Goal: Information Seeking & Learning: Learn about a topic

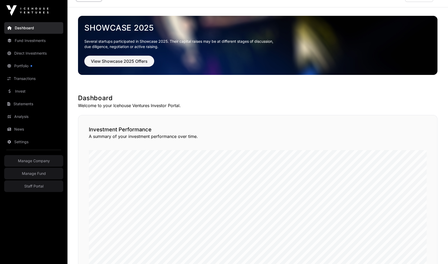
scroll to position [13, 0]
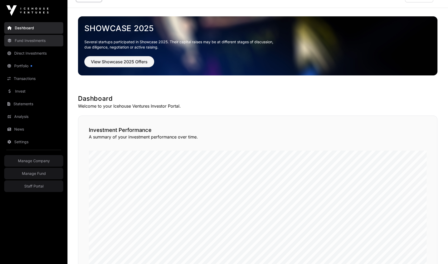
click at [28, 40] on link "Fund Investments" at bounding box center [33, 41] width 59 height 12
click at [30, 42] on link "Fund Investments" at bounding box center [33, 41] width 59 height 12
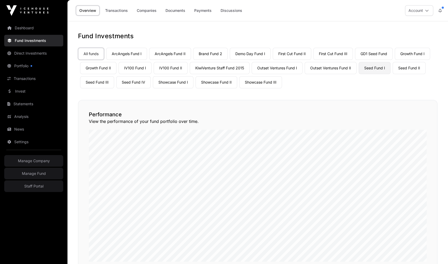
click at [382, 68] on link "Seed Fund I" at bounding box center [375, 68] width 32 height 12
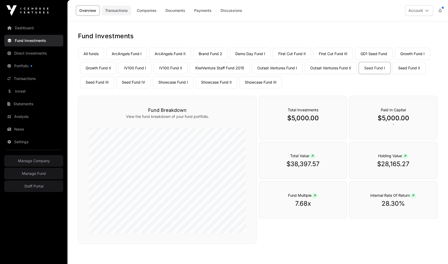
click at [121, 13] on link "Transactions" at bounding box center [117, 11] width 30 height 10
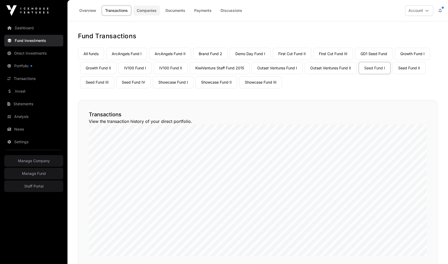
click at [147, 9] on link "Companies" at bounding box center [146, 11] width 27 height 10
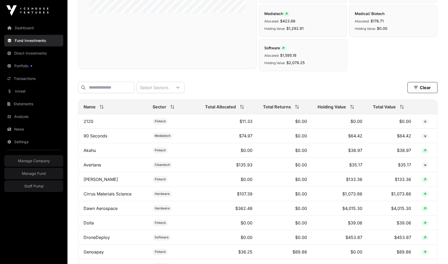
scroll to position [232, 0]
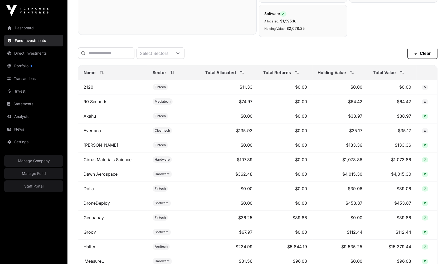
click at [231, 74] on span "Total Allocated" at bounding box center [220, 72] width 31 height 6
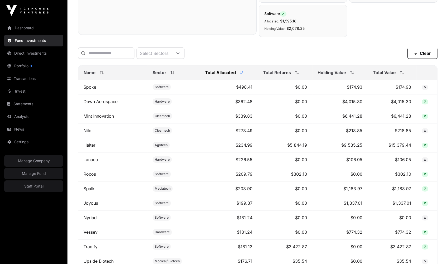
click at [292, 72] on div "Total Returns" at bounding box center [285, 72] width 44 height 6
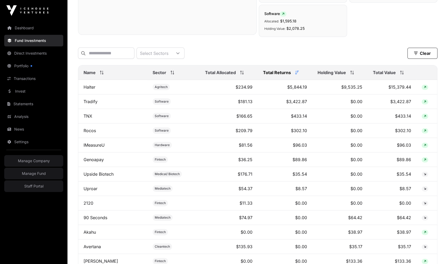
drag, startPoint x: 345, startPoint y: 71, endPoint x: 368, endPoint y: 70, distance: 23.5
click at [345, 71] on span "Holding Value" at bounding box center [331, 72] width 28 height 6
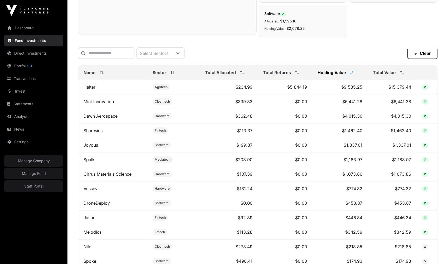
click at [388, 71] on span "Total Value" at bounding box center [384, 72] width 23 height 6
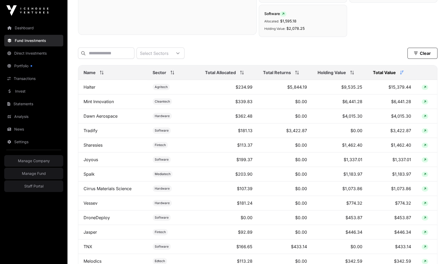
click at [239, 72] on span at bounding box center [241, 73] width 6 height 4
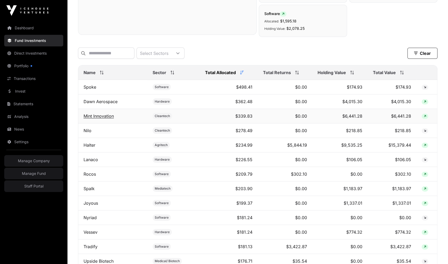
click at [94, 114] on link "Mint Innovation" at bounding box center [99, 115] width 30 height 5
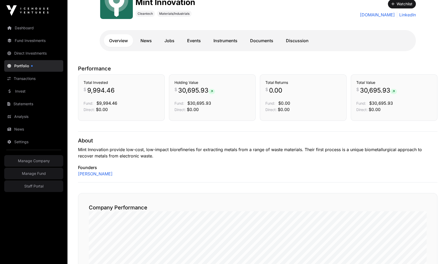
scroll to position [50, 0]
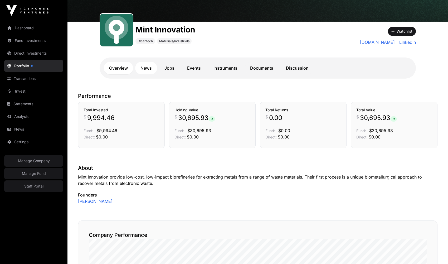
click at [148, 69] on link "News" at bounding box center [146, 68] width 22 height 13
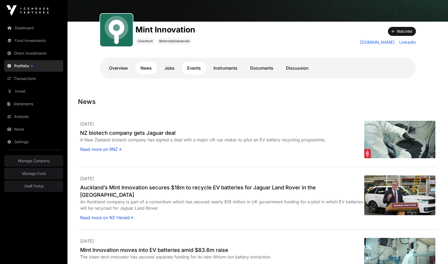
click at [196, 67] on link "Events" at bounding box center [194, 68] width 24 height 13
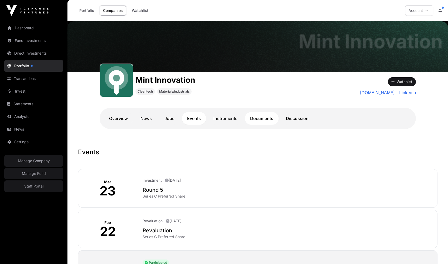
click at [258, 116] on link "Documents" at bounding box center [262, 118] width 34 height 13
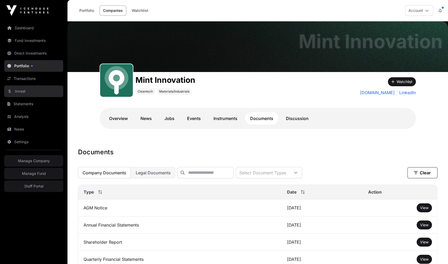
click at [19, 91] on link "Invest" at bounding box center [33, 91] width 59 height 12
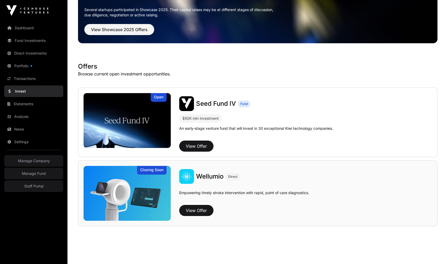
scroll to position [51, 0]
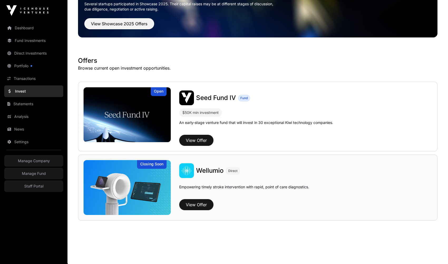
click at [211, 169] on span "Wellumio" at bounding box center [210, 171] width 28 height 8
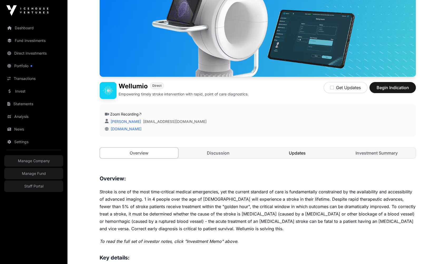
scroll to position [68, 0]
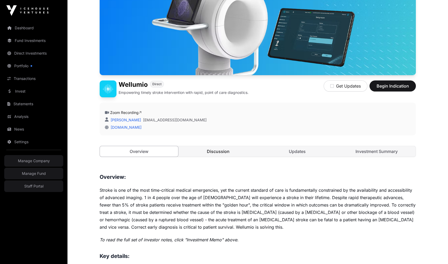
click at [235, 154] on link "Discussion" at bounding box center [218, 151] width 78 height 11
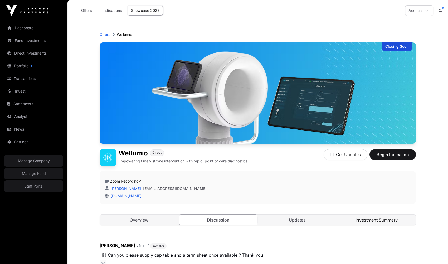
click at [362, 219] on link "Investment Summary" at bounding box center [376, 219] width 78 height 11
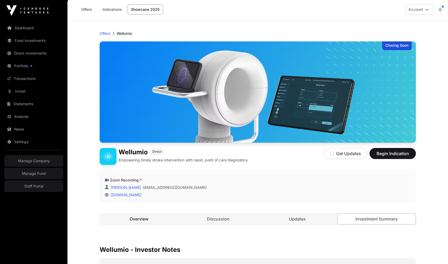
click at [150, 219] on link "Overview" at bounding box center [139, 218] width 78 height 11
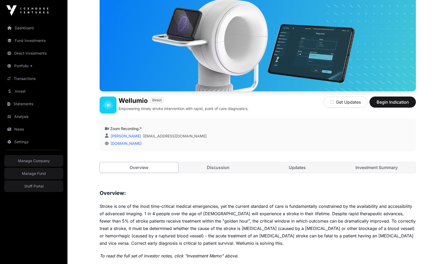
scroll to position [51, 0]
